Goal: Information Seeking & Learning: Learn about a topic

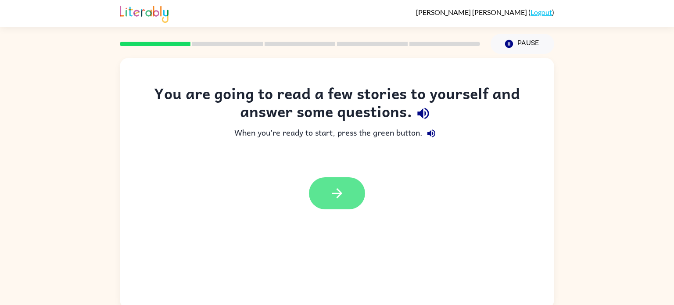
click at [340, 198] on icon "button" at bounding box center [337, 193] width 15 height 15
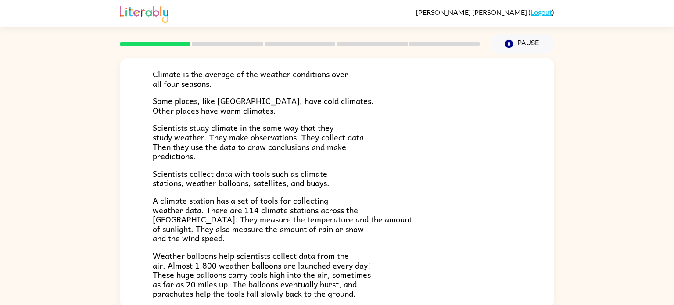
scroll to position [62, 0]
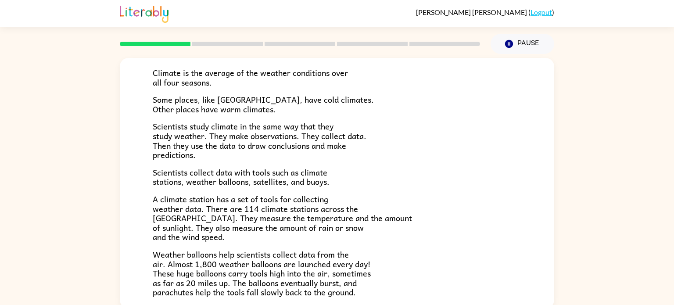
click at [22, 211] on div "Climate Climate is the average of the weather conditions over all four seasons.…" at bounding box center [337, 181] width 674 height 255
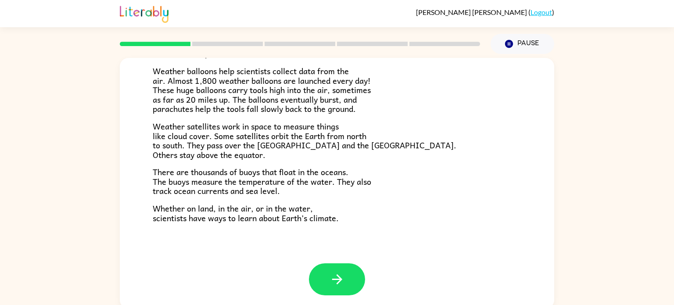
scroll to position [245, 0]
click at [363, 281] on button "button" at bounding box center [337, 279] width 56 height 32
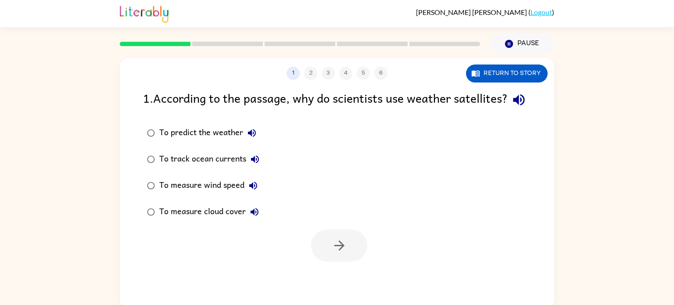
scroll to position [0, 0]
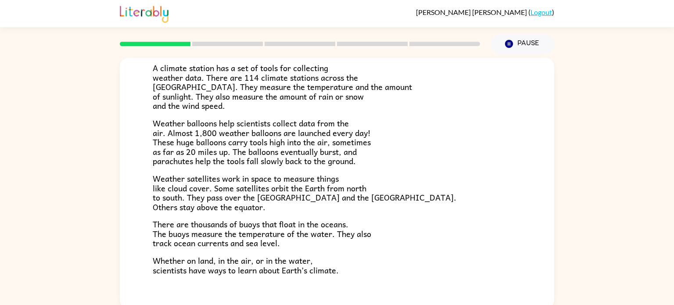
scroll to position [245, 0]
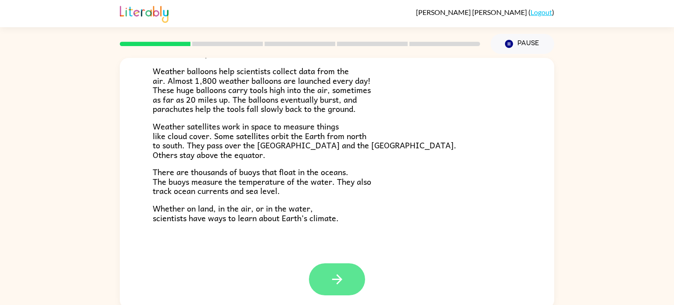
click at [331, 276] on icon "button" at bounding box center [337, 279] width 15 height 15
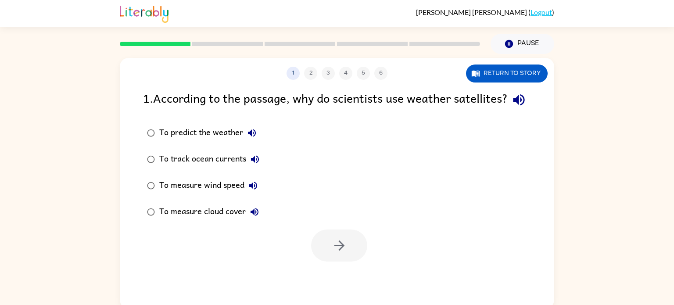
click at [159, 221] on div "To measure cloud cover" at bounding box center [211, 212] width 104 height 18
click at [332, 253] on icon "button" at bounding box center [339, 245] width 15 height 15
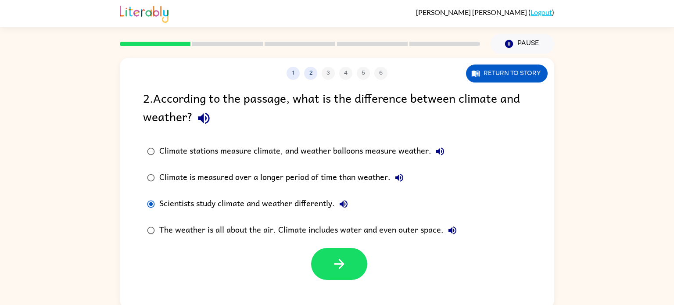
drag, startPoint x: 347, startPoint y: 271, endPoint x: 377, endPoint y: 277, distance: 30.3
click at [377, 277] on div at bounding box center [337, 262] width 435 height 36
click at [342, 270] on icon "button" at bounding box center [339, 263] width 15 height 15
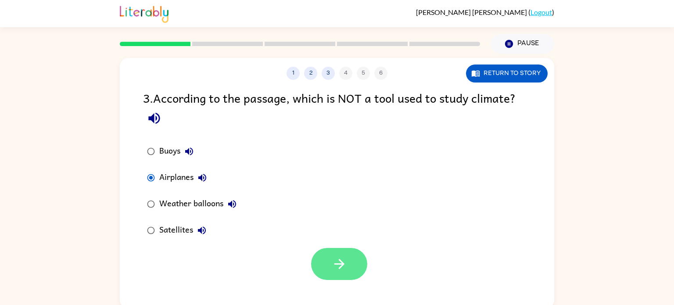
click at [344, 263] on icon "button" at bounding box center [339, 263] width 15 height 15
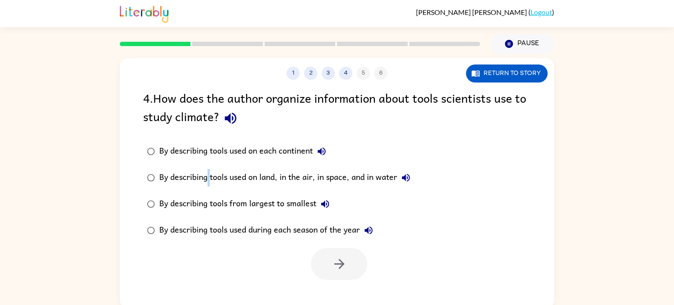
click at [209, 178] on div "By describing tools used on land, in the air, in space, and in water" at bounding box center [287, 178] width 256 height 18
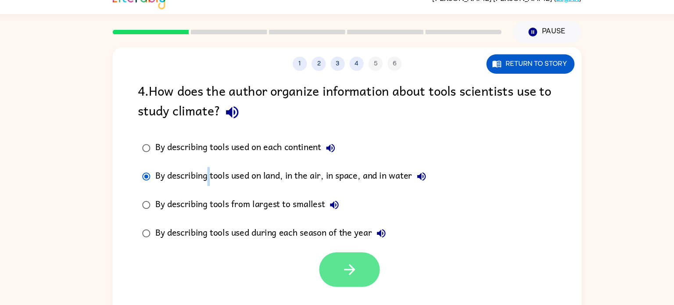
click at [353, 268] on button "button" at bounding box center [339, 264] width 56 height 32
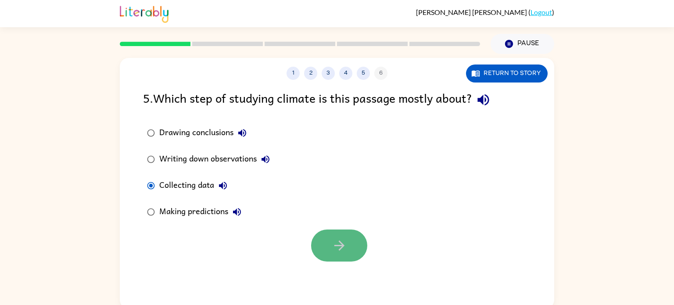
click at [349, 250] on button "button" at bounding box center [339, 246] width 56 height 32
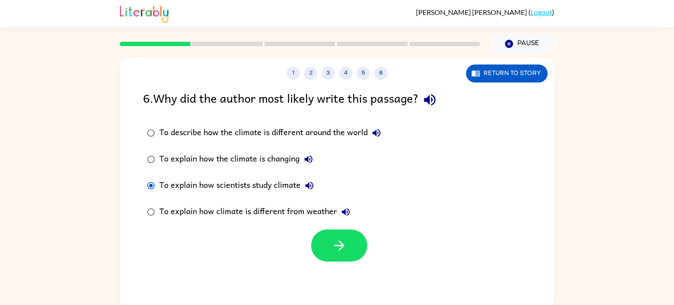
click at [388, 256] on div at bounding box center [337, 243] width 435 height 36
click at [343, 255] on button "button" at bounding box center [339, 246] width 56 height 32
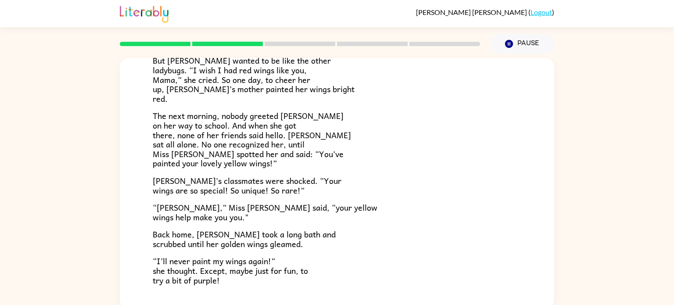
scroll to position [245, 0]
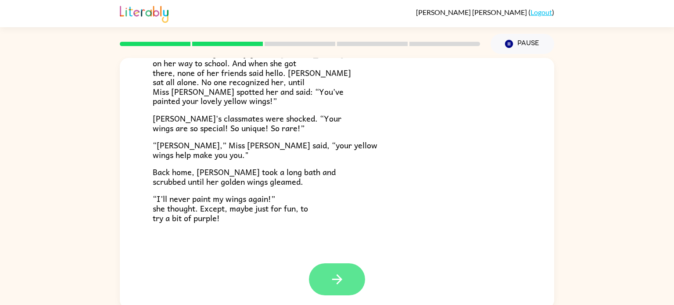
click at [335, 282] on icon "button" at bounding box center [337, 279] width 15 height 15
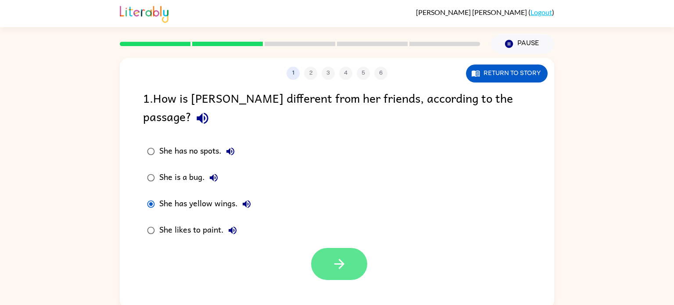
click at [355, 254] on button "button" at bounding box center [339, 264] width 56 height 32
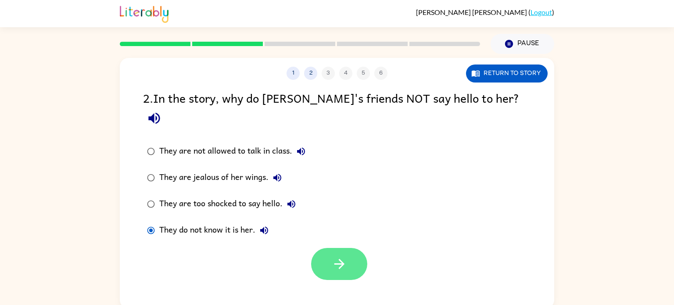
click at [339, 256] on icon "button" at bounding box center [339, 263] width 15 height 15
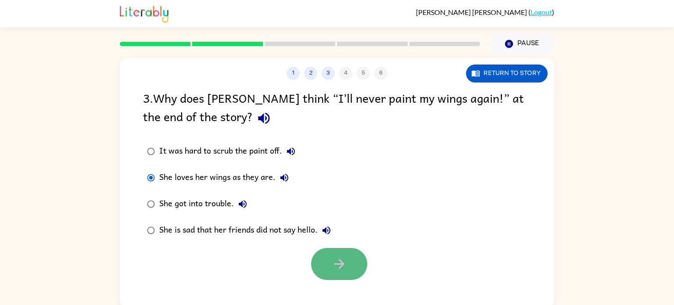
click at [338, 270] on icon "button" at bounding box center [339, 263] width 15 height 15
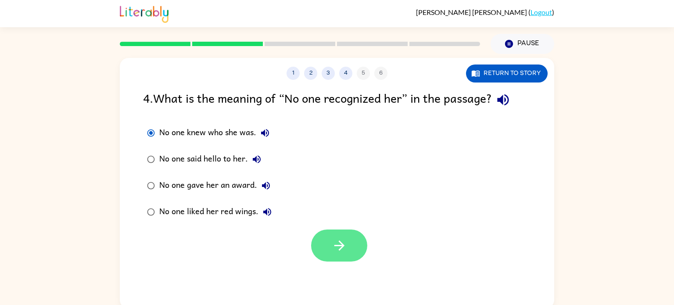
click at [351, 260] on button "button" at bounding box center [339, 246] width 56 height 32
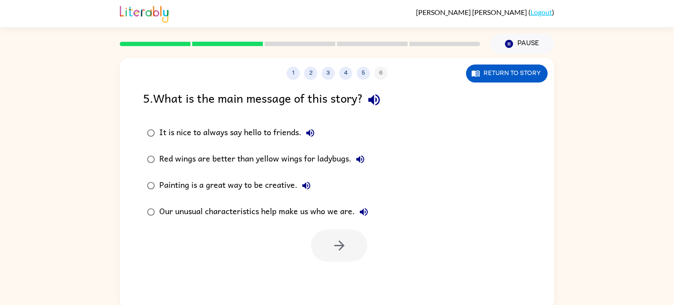
click at [80, 96] on div "1 2 3 4 5 6 Return to story 5 . What is the main message of this story? It is n…" at bounding box center [337, 181] width 674 height 255
click at [345, 256] on button "button" at bounding box center [339, 246] width 56 height 32
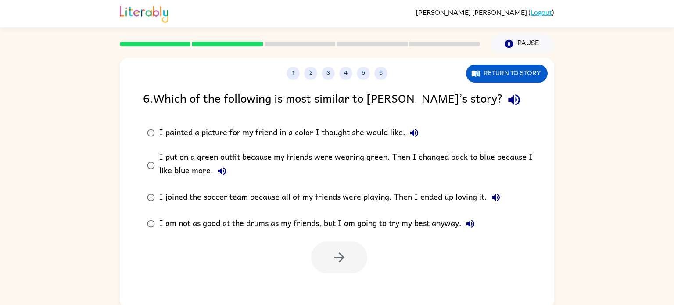
click at [147, 156] on label "I put on a green outfit because my friends were wearing green. Then I changed b…" at bounding box center [342, 165] width 409 height 38
click at [327, 258] on button "button" at bounding box center [339, 257] width 56 height 32
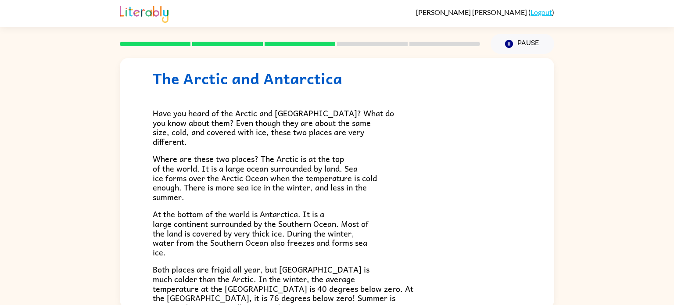
scroll to position [25, 0]
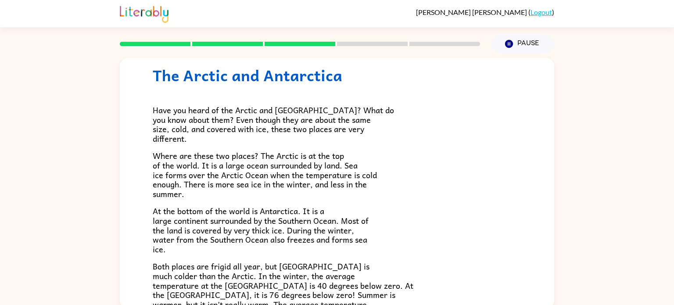
click at [670, 123] on div "The Arctic and Antarctica Have you heard of the Arctic and Antarctica? What do …" at bounding box center [337, 181] width 674 height 255
click at [210, 223] on span "At the bottom of the world is Antarctica. It is a large continent surrounded by…" at bounding box center [261, 230] width 216 height 50
click at [308, 239] on span "At the bottom of the world is Antarctica. It is a large continent surrounded by…" at bounding box center [261, 230] width 216 height 50
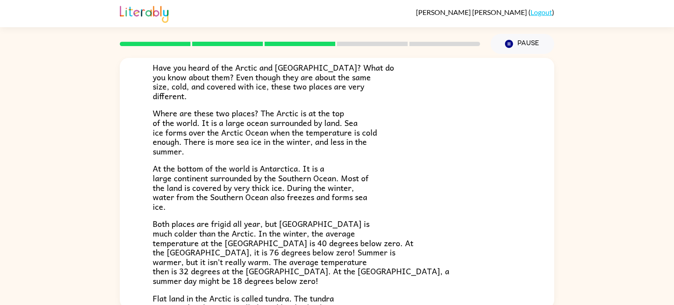
scroll to position [69, 0]
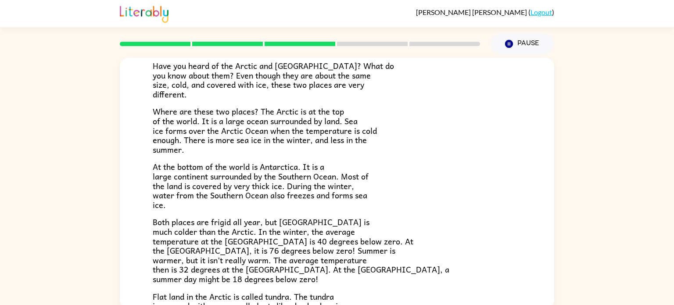
click at [226, 257] on span "Both places are frigid all year, but Antarctica is much colder than the Arctic.…" at bounding box center [301, 251] width 297 height 70
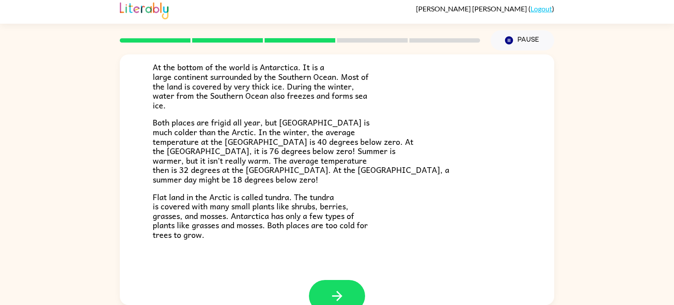
scroll to position [166, 0]
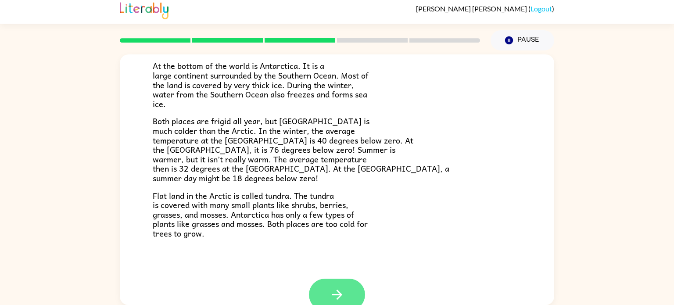
click at [329, 285] on button "button" at bounding box center [337, 295] width 56 height 32
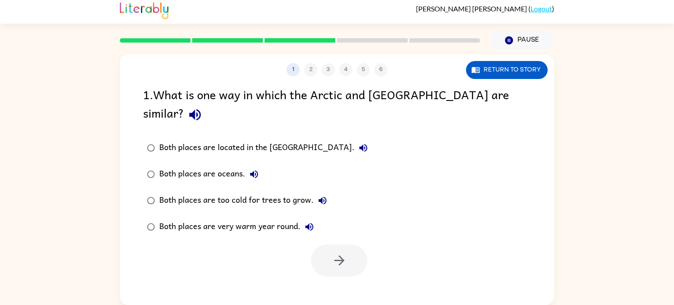
scroll to position [0, 0]
click at [360, 245] on button "button" at bounding box center [339, 261] width 56 height 32
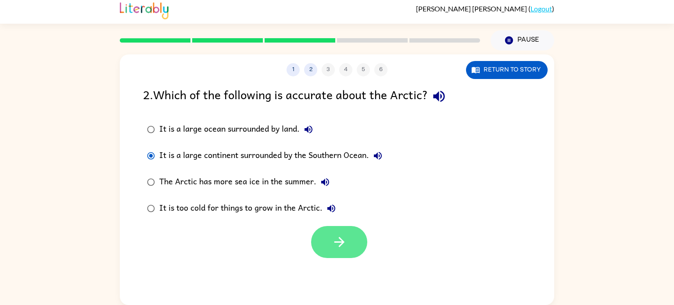
click at [339, 256] on button "button" at bounding box center [339, 242] width 56 height 32
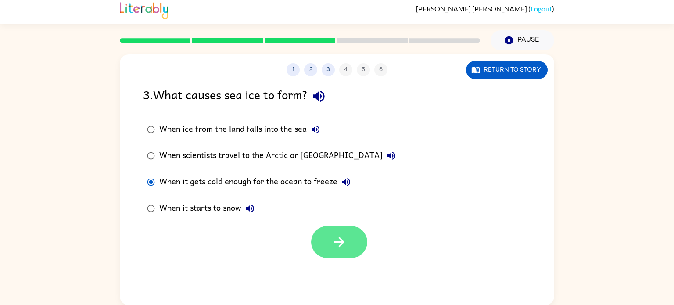
click at [356, 245] on button "button" at bounding box center [339, 242] width 56 height 32
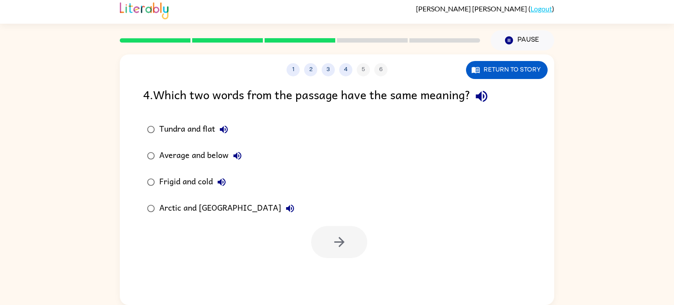
click at [165, 182] on div "Frigid and cold" at bounding box center [194, 182] width 71 height 18
click at [344, 249] on icon "button" at bounding box center [339, 241] width 15 height 15
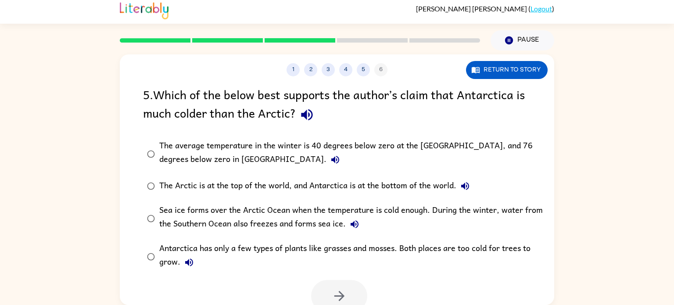
click at [227, 127] on div "5 . Which of the below best supports the author’s claim that Antarctica is much…" at bounding box center [337, 198] width 435 height 227
click at [340, 301] on icon "button" at bounding box center [339, 295] width 15 height 15
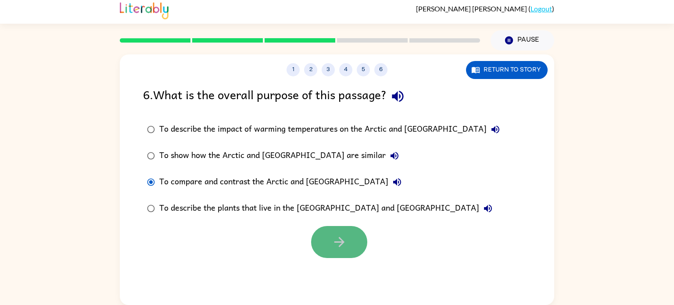
click at [332, 250] on button "button" at bounding box center [339, 242] width 56 height 32
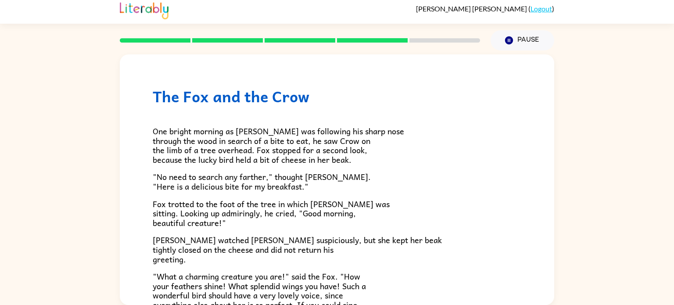
click at [191, 210] on span "Fox trotted to the foot of the tree in which Crow was sitting. Looking up admir…" at bounding box center [271, 214] width 237 height 32
click at [264, 144] on span "One bright morning as Fox was following his sharp nose through the wood in sear…" at bounding box center [279, 145] width 252 height 41
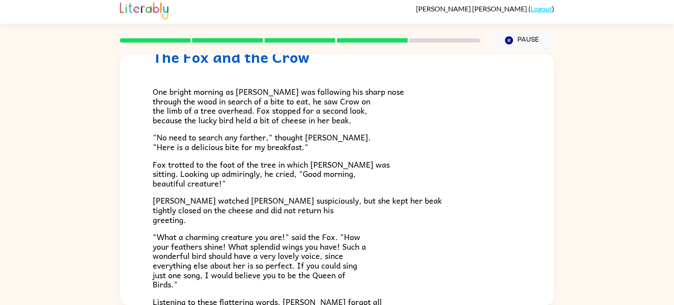
scroll to position [40, 0]
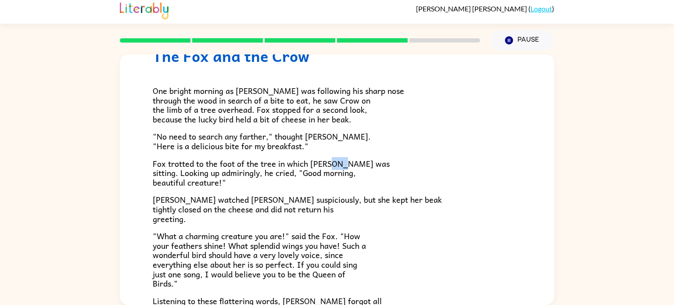
click at [408, 184] on p "Fox trotted to the foot of the tree in which Crow was sitting. Looking up admir…" at bounding box center [337, 173] width 369 height 29
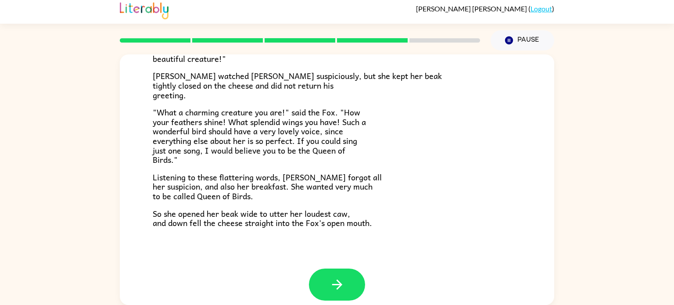
scroll to position [173, 0]
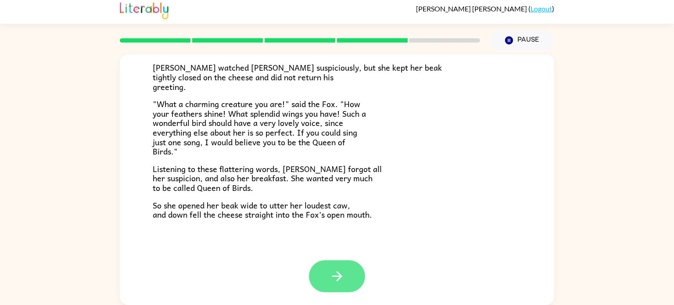
click at [331, 280] on icon "button" at bounding box center [337, 276] width 15 height 15
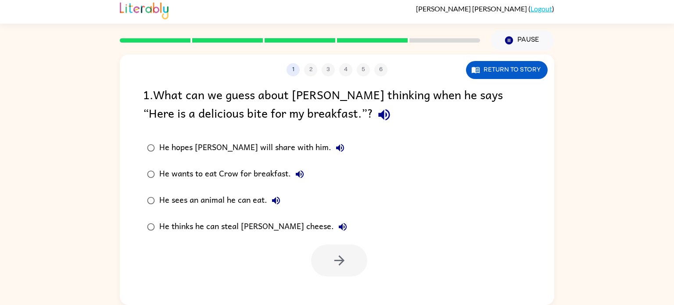
scroll to position [0, 0]
click at [328, 260] on button "button" at bounding box center [339, 261] width 56 height 32
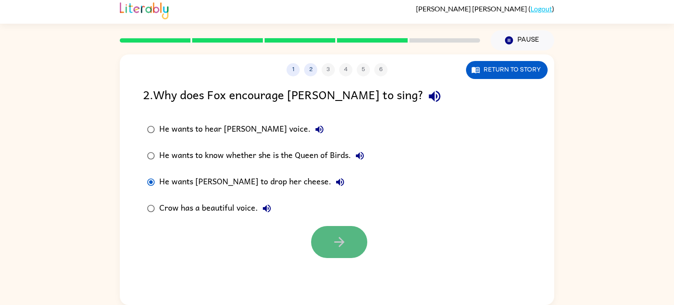
click at [327, 244] on button "button" at bounding box center [339, 242] width 56 height 32
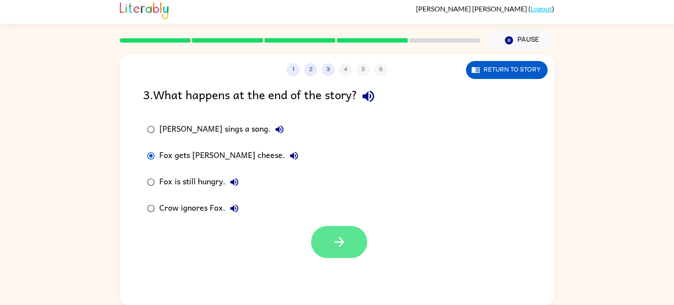
click at [359, 232] on button "button" at bounding box center [339, 242] width 56 height 32
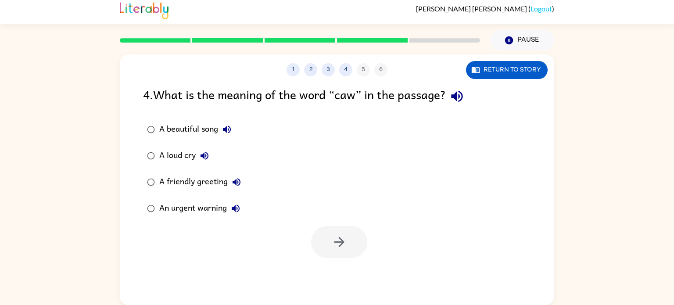
click at [159, 158] on div "A loud cry" at bounding box center [186, 156] width 54 height 18
click at [317, 233] on button "button" at bounding box center [339, 242] width 56 height 32
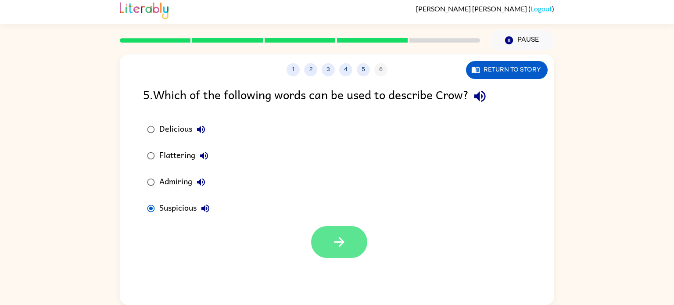
click at [335, 242] on icon "button" at bounding box center [339, 242] width 10 height 10
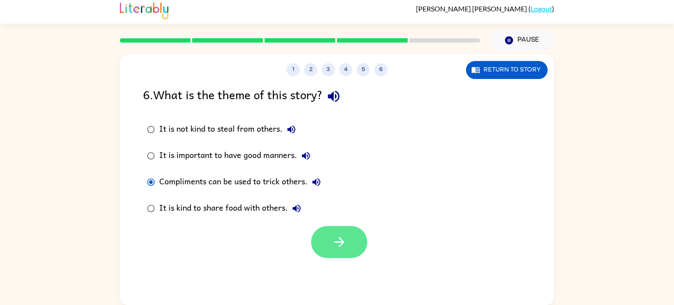
click at [352, 242] on button "button" at bounding box center [339, 242] width 56 height 32
